Goal: Transaction & Acquisition: Purchase product/service

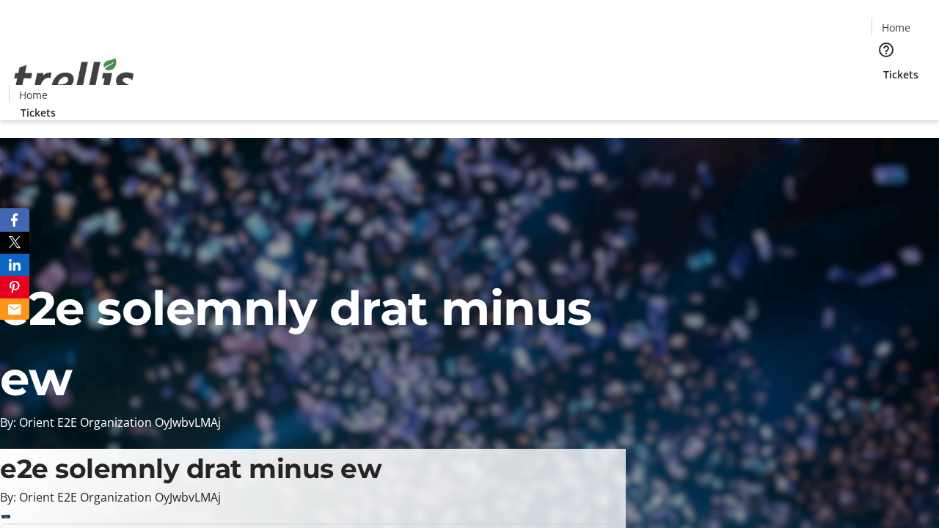
click at [884, 67] on span "Tickets" at bounding box center [901, 74] width 35 height 15
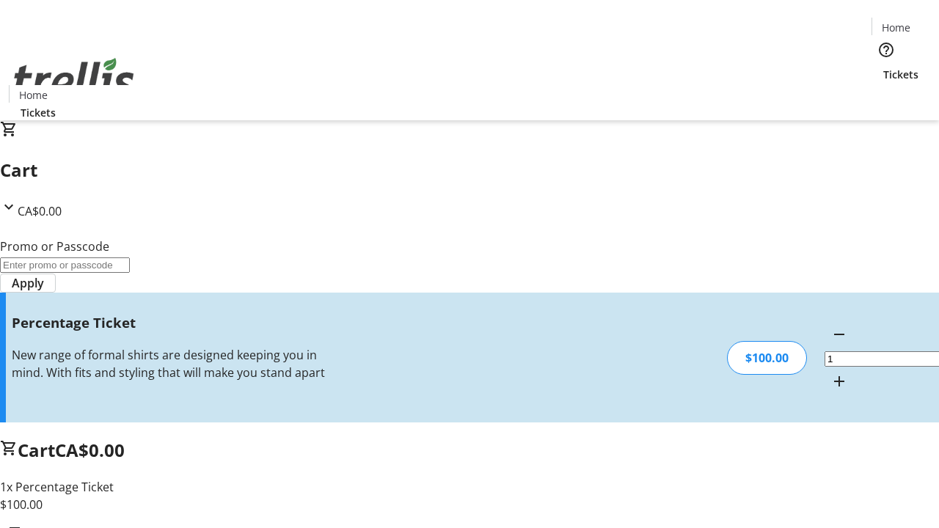
type input "BAR"
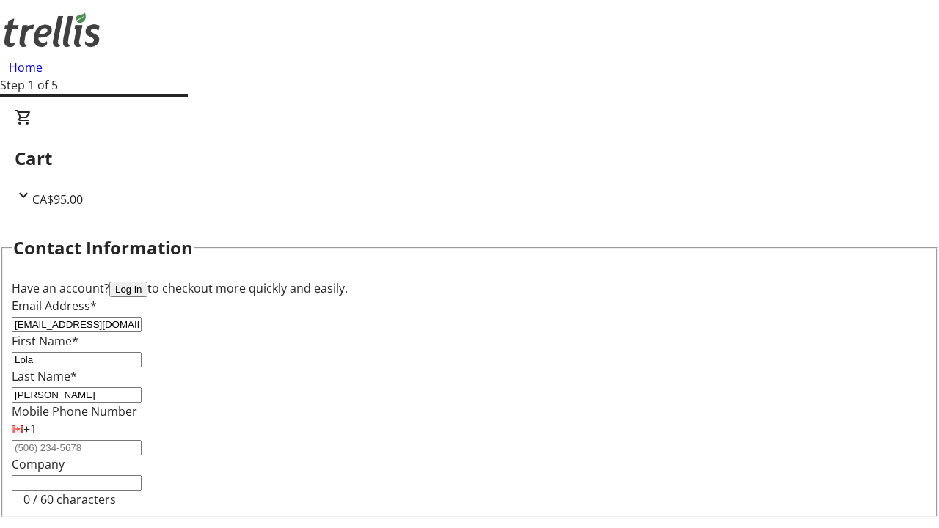
type input "[PERSON_NAME]"
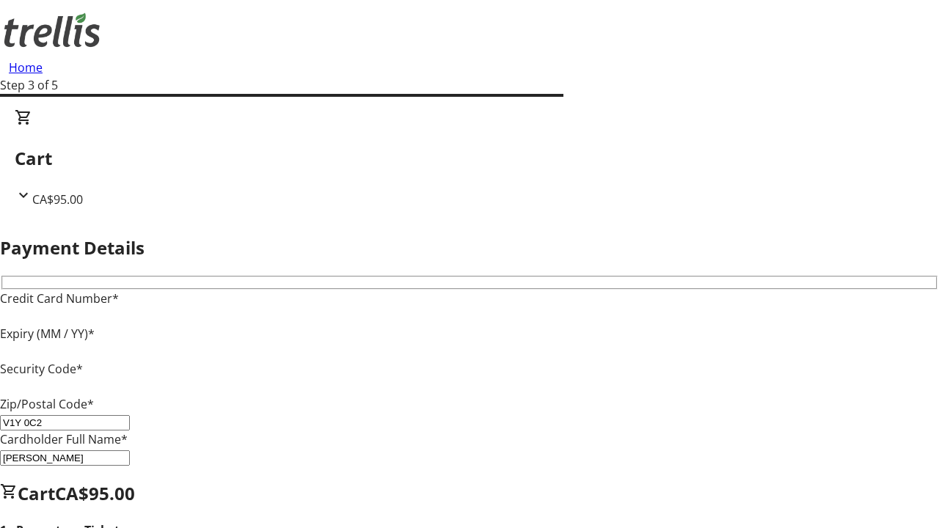
type input "V1Y 0C2"
